Goal: Transaction & Acquisition: Subscribe to service/newsletter

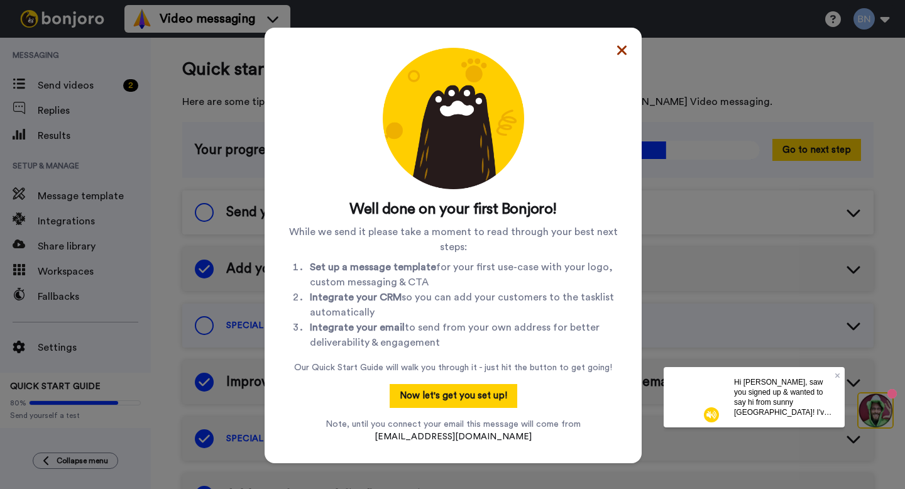
click at [624, 47] on icon at bounding box center [621, 49] width 9 height 9
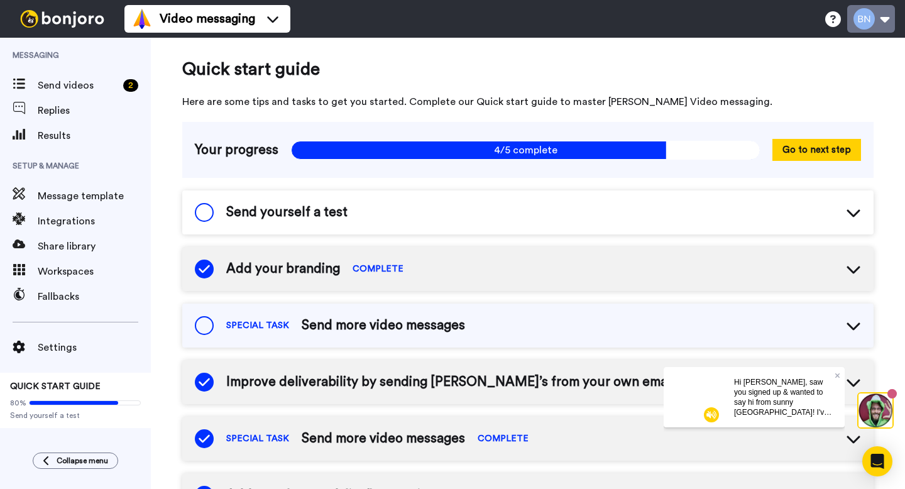
click at [887, 20] on button at bounding box center [871, 19] width 48 height 28
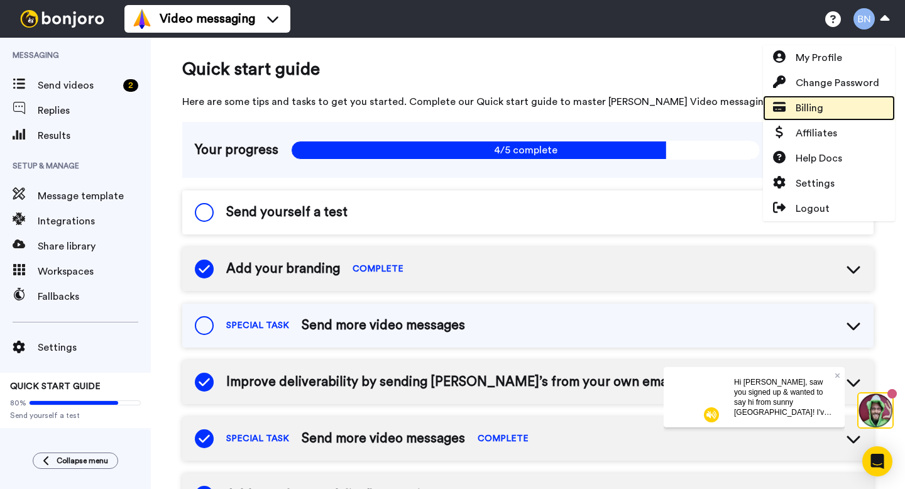
click at [862, 109] on link "Billing" at bounding box center [829, 108] width 132 height 25
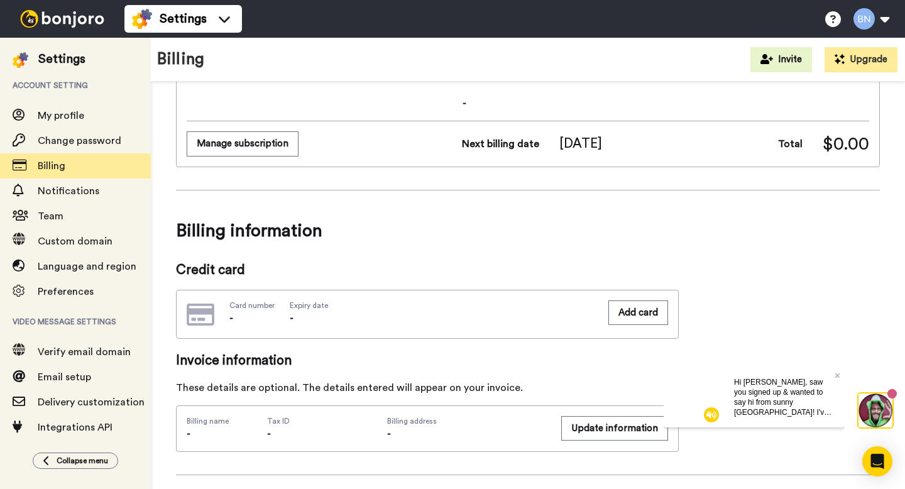
scroll to position [10, 0]
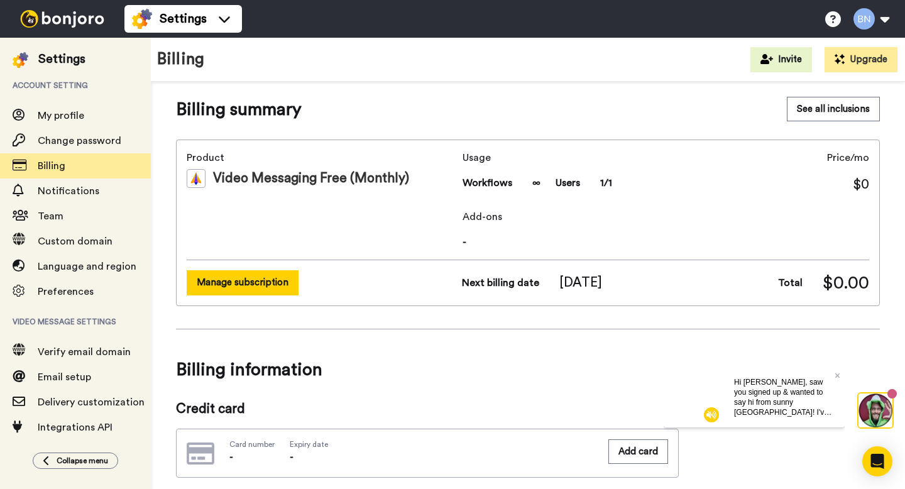
click at [270, 277] on button "Manage subscription" at bounding box center [243, 282] width 112 height 25
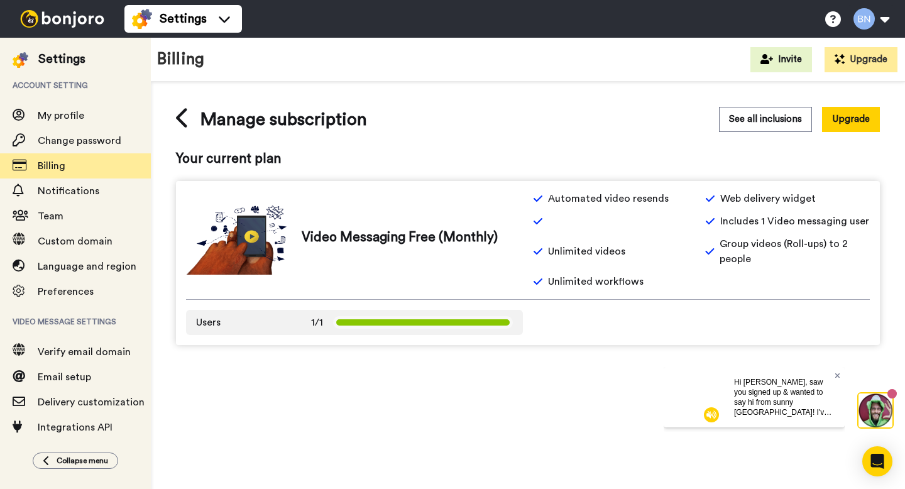
click at [835, 372] on icon at bounding box center [837, 375] width 5 height 8
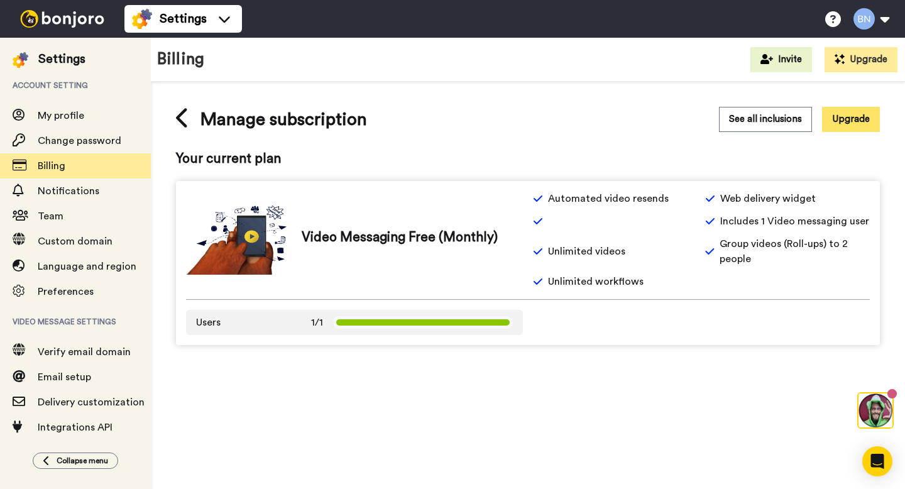
click at [839, 124] on button "Upgrade" at bounding box center [851, 119] width 58 height 25
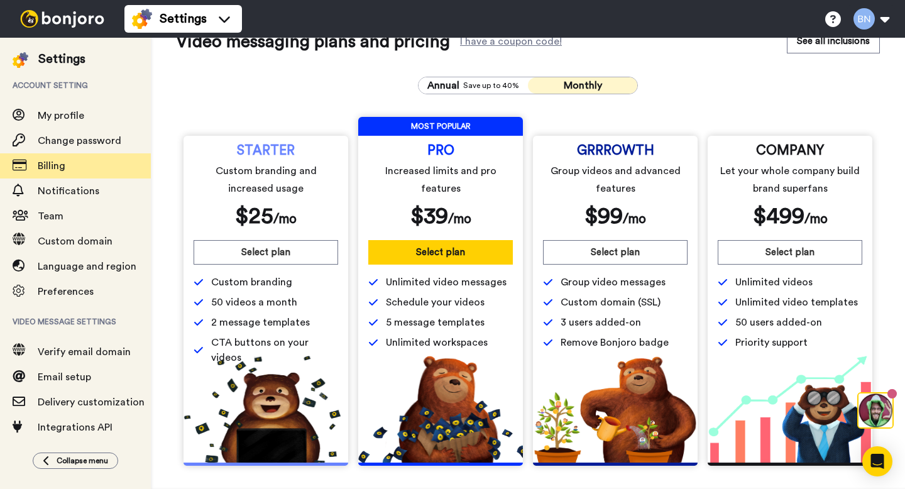
scroll to position [35, 0]
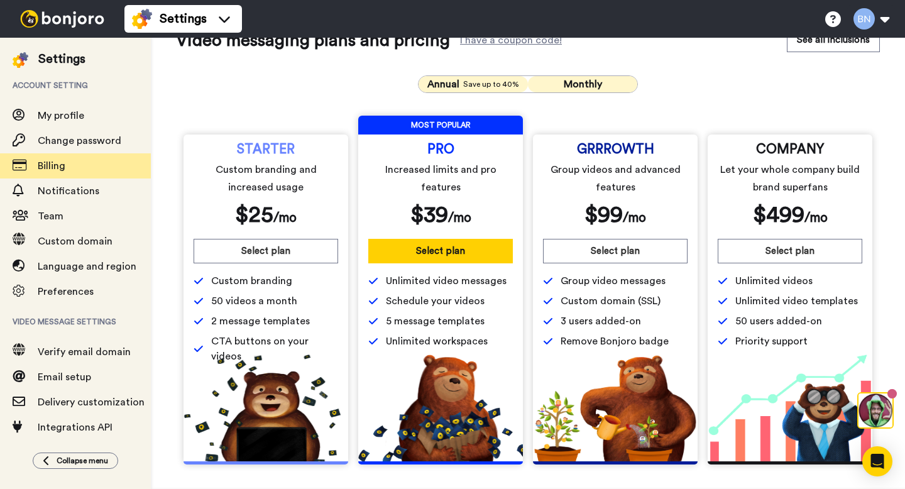
click at [495, 86] on span "Save up to 40%" at bounding box center [491, 84] width 56 height 10
click at [551, 83] on button "Monthly" at bounding box center [582, 84] width 109 height 16
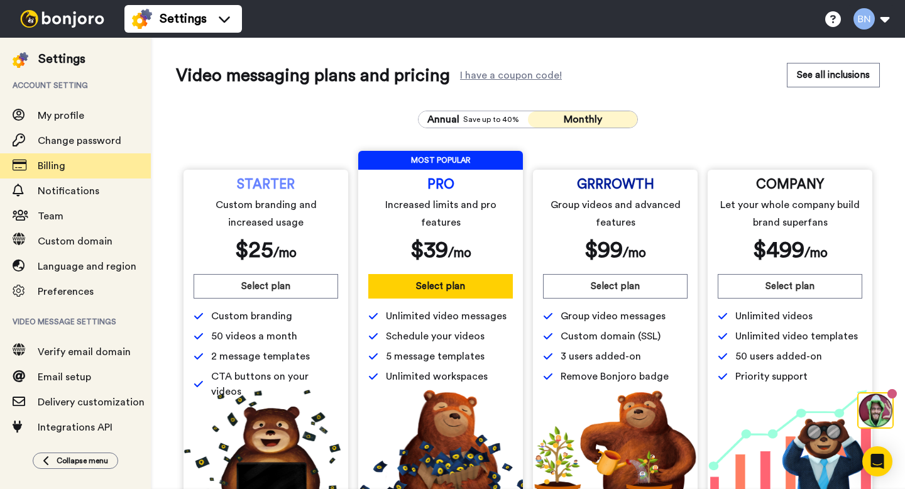
scroll to position [46, 0]
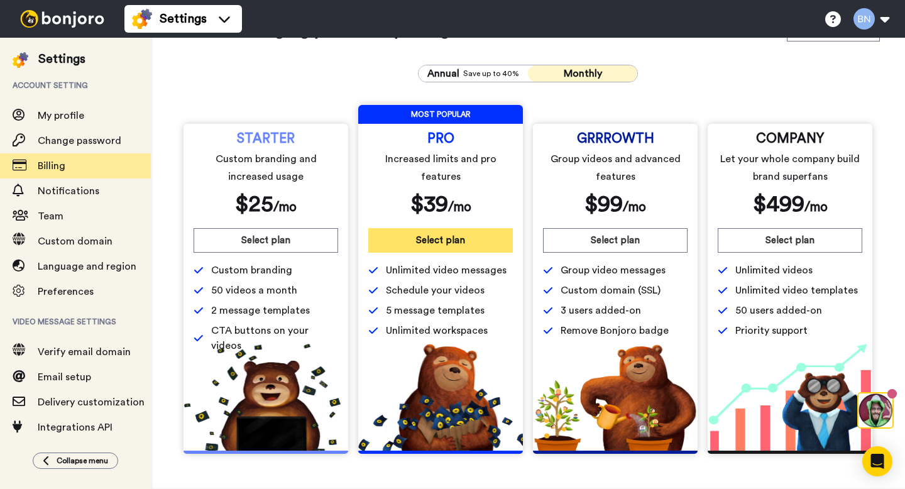
click at [471, 243] on button "Select plan" at bounding box center [440, 240] width 145 height 25
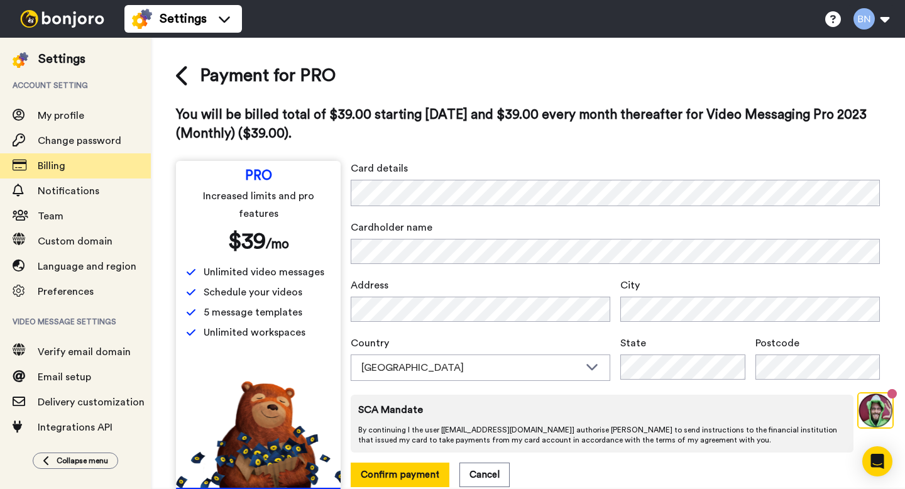
click at [440, 152] on div "Payment for PRO You will be billed total of $39.00 starting [DATE] and $39.00 e…" at bounding box center [528, 277] width 704 height 428
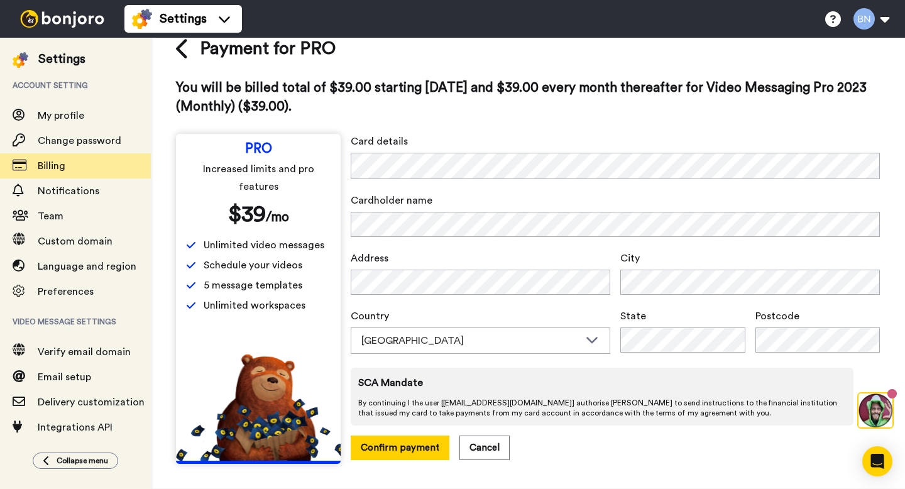
scroll to position [26, 0]
